Goal: Transaction & Acquisition: Purchase product/service

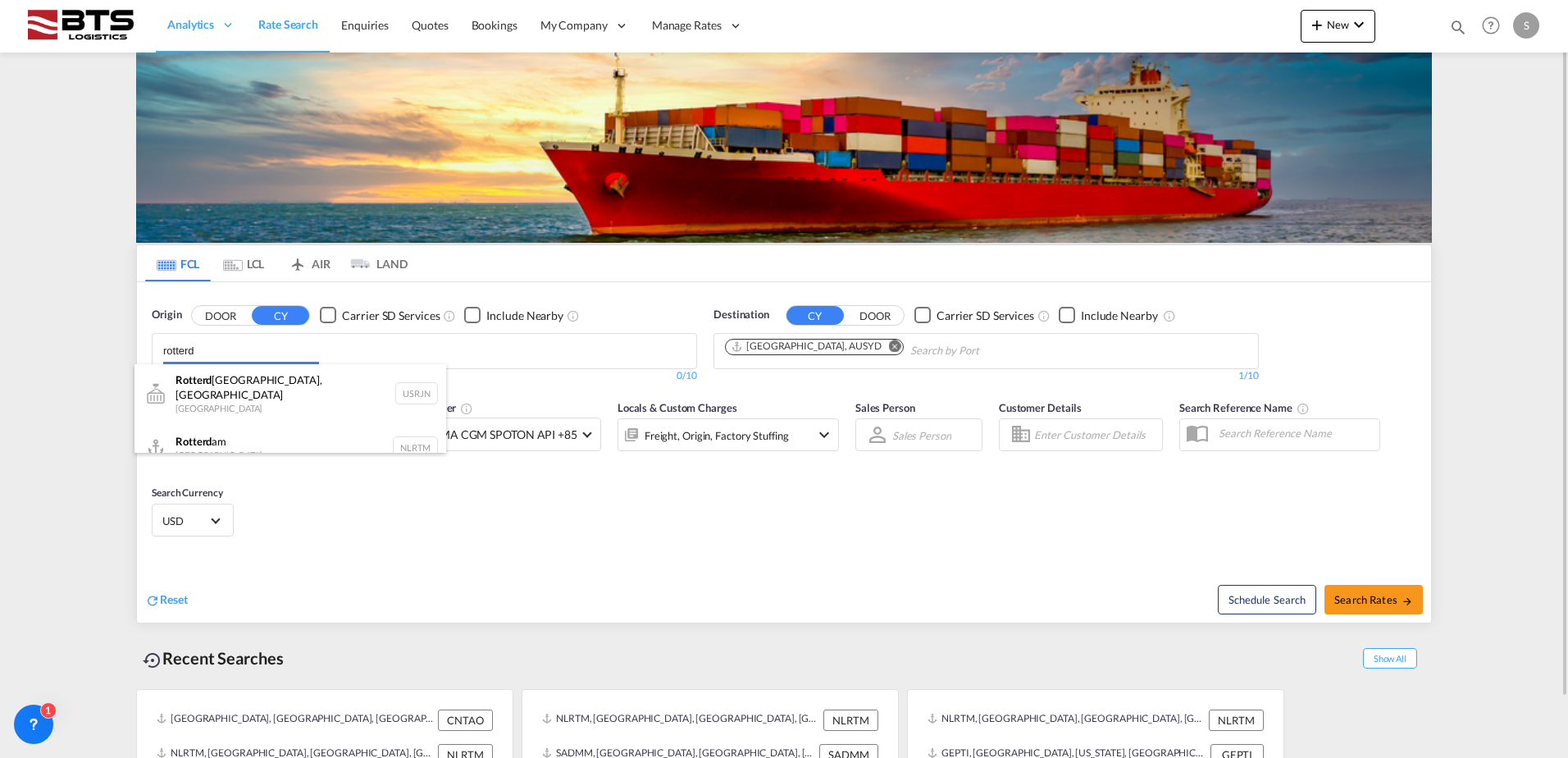
click at [221, 355] on body "Analytics Reports Dashboard Rate Search Enquiries Quotes Bookings" at bounding box center [784, 379] width 1568 height 758
click at [229, 436] on div "Rotterd am [GEOGRAPHIC_DATA] NLRTM" at bounding box center [290, 447] width 312 height 49
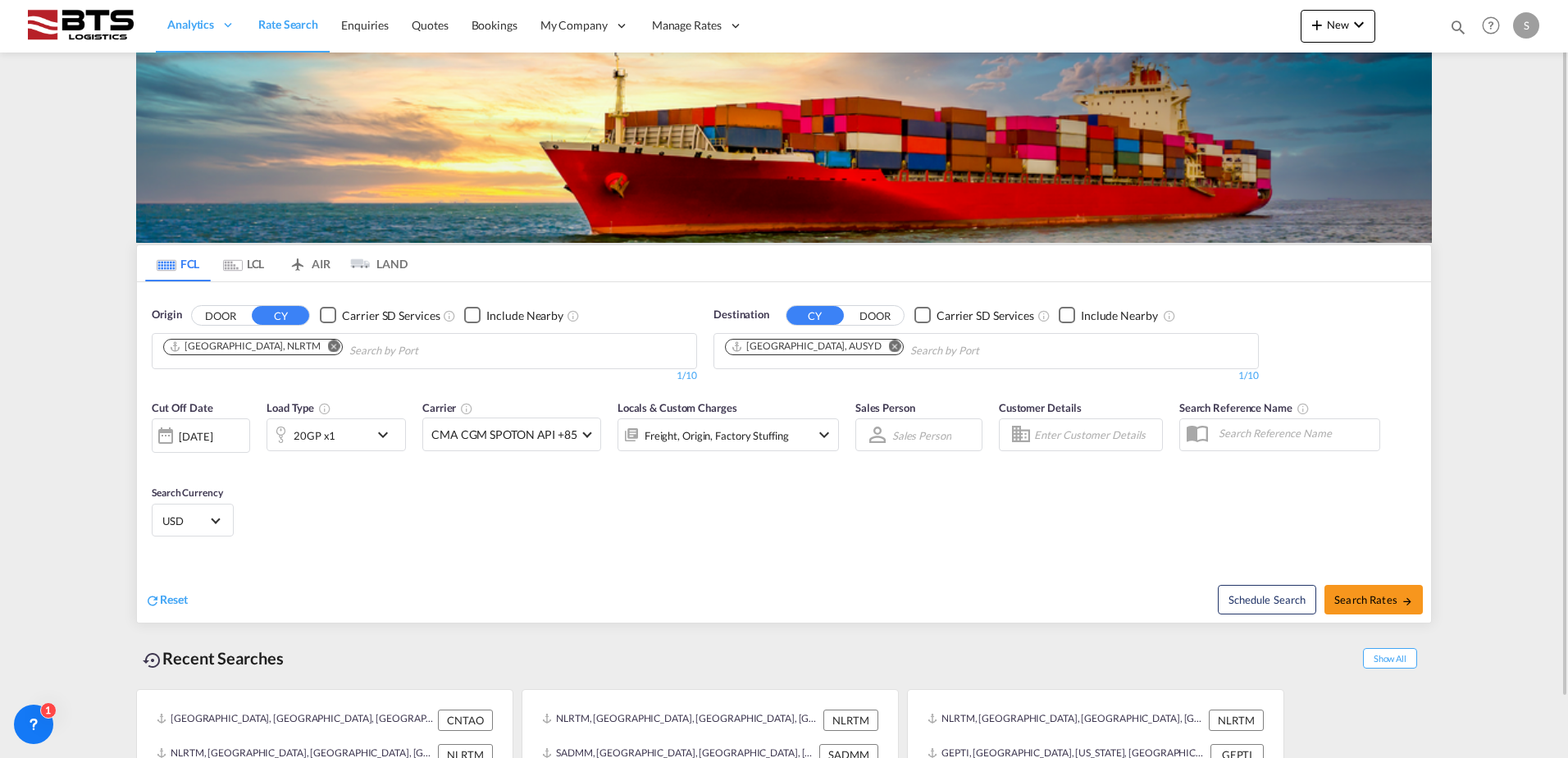
click at [890, 344] on md-icon "Remove" at bounding box center [895, 345] width 12 height 12
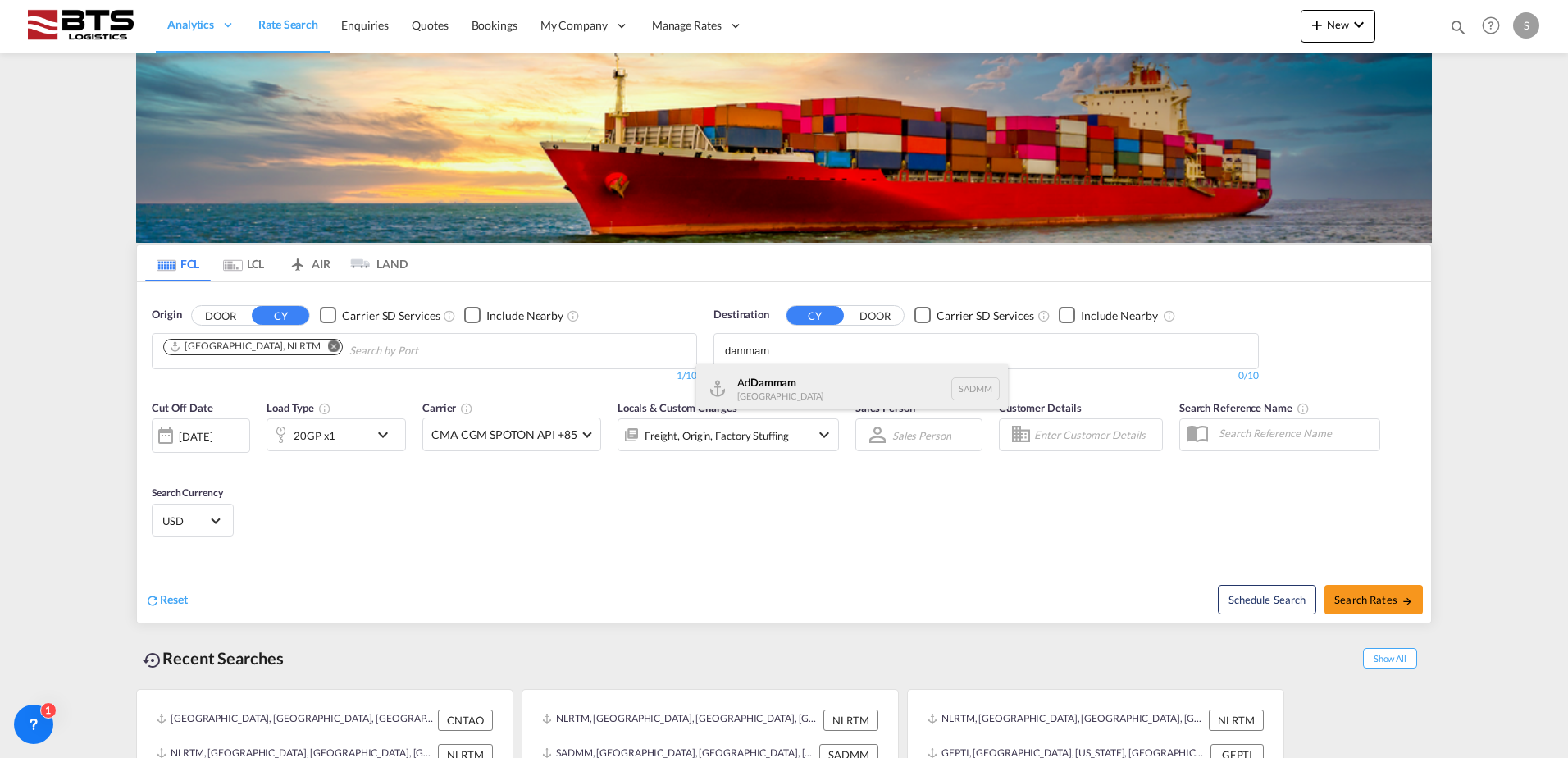
type input "dammam"
click at [796, 387] on div "Ad Dammam [GEOGRAPHIC_DATA] [GEOGRAPHIC_DATA]" at bounding box center [852, 388] width 312 height 49
click at [862, 345] on md-icon "Remove" at bounding box center [856, 345] width 12 height 12
click at [840, 345] on input "Chips input." at bounding box center [803, 351] width 156 height 26
type input "dammam"
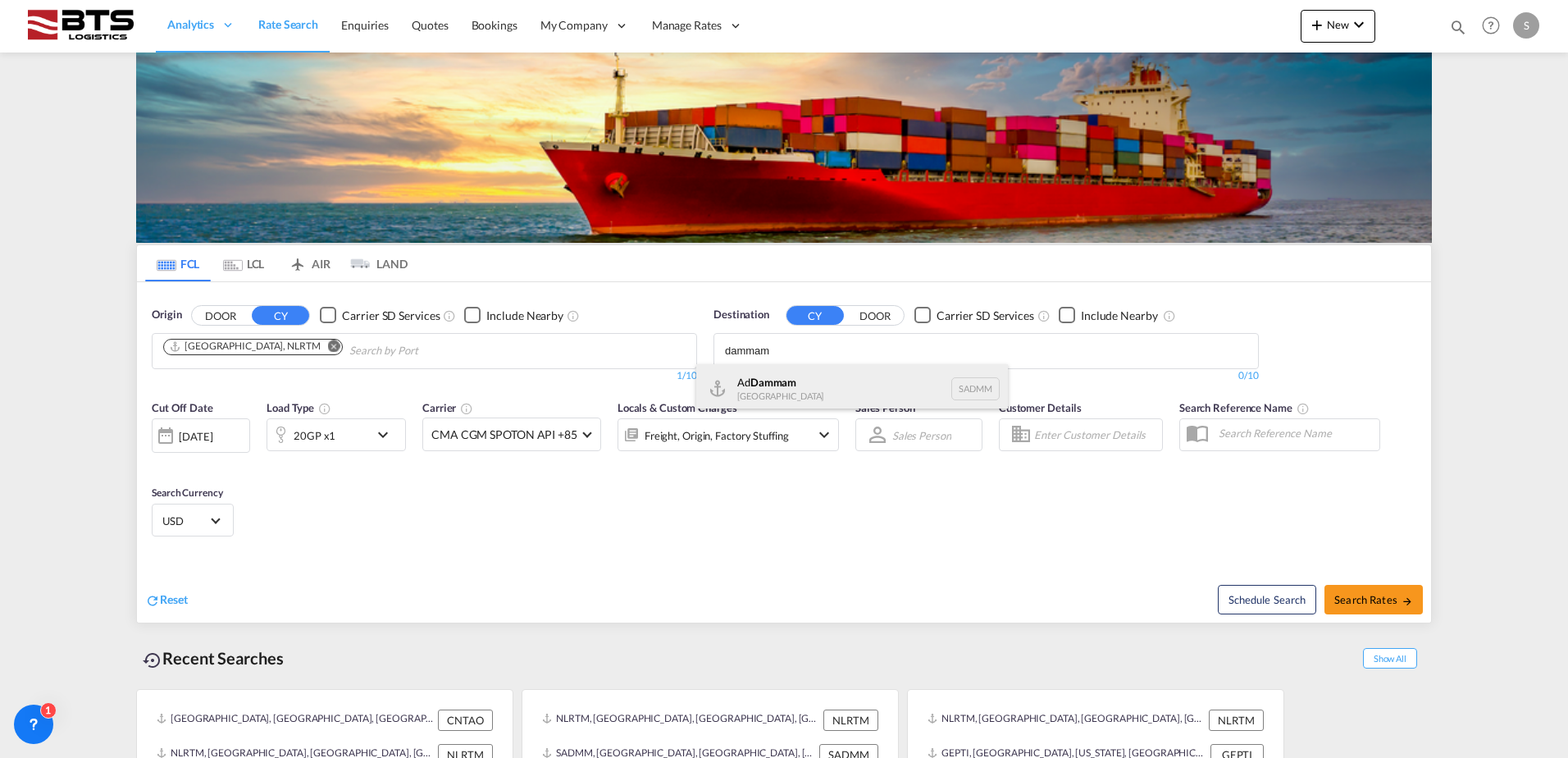
click at [823, 375] on div "Ad Dammam [GEOGRAPHIC_DATA] [GEOGRAPHIC_DATA]" at bounding box center [852, 388] width 312 height 49
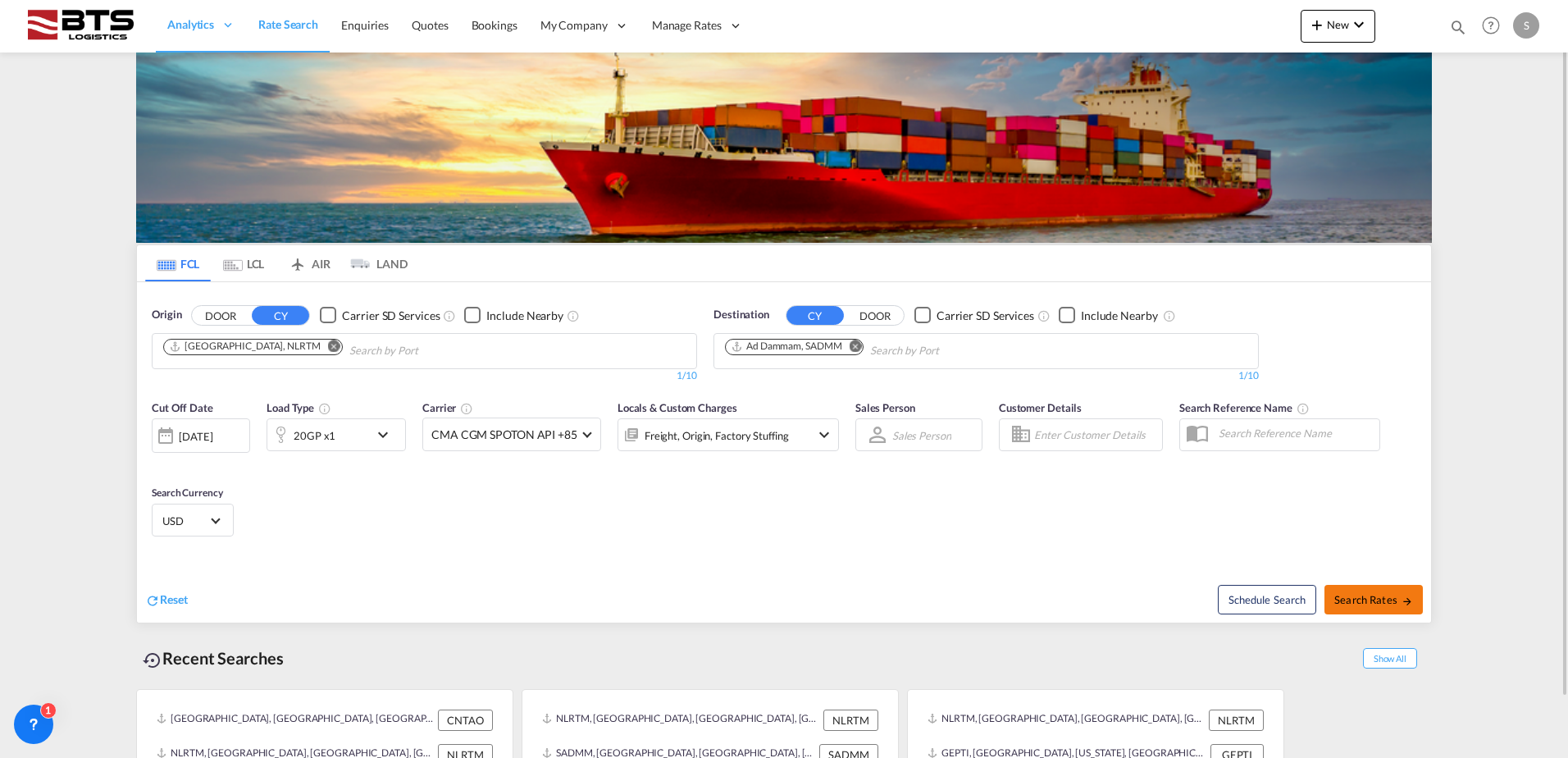
click at [1356, 598] on span "Search Rates" at bounding box center [1374, 599] width 79 height 13
type input "NLRTM to SADMM / [DATE]"
